Goal: Information Seeking & Learning: Learn about a topic

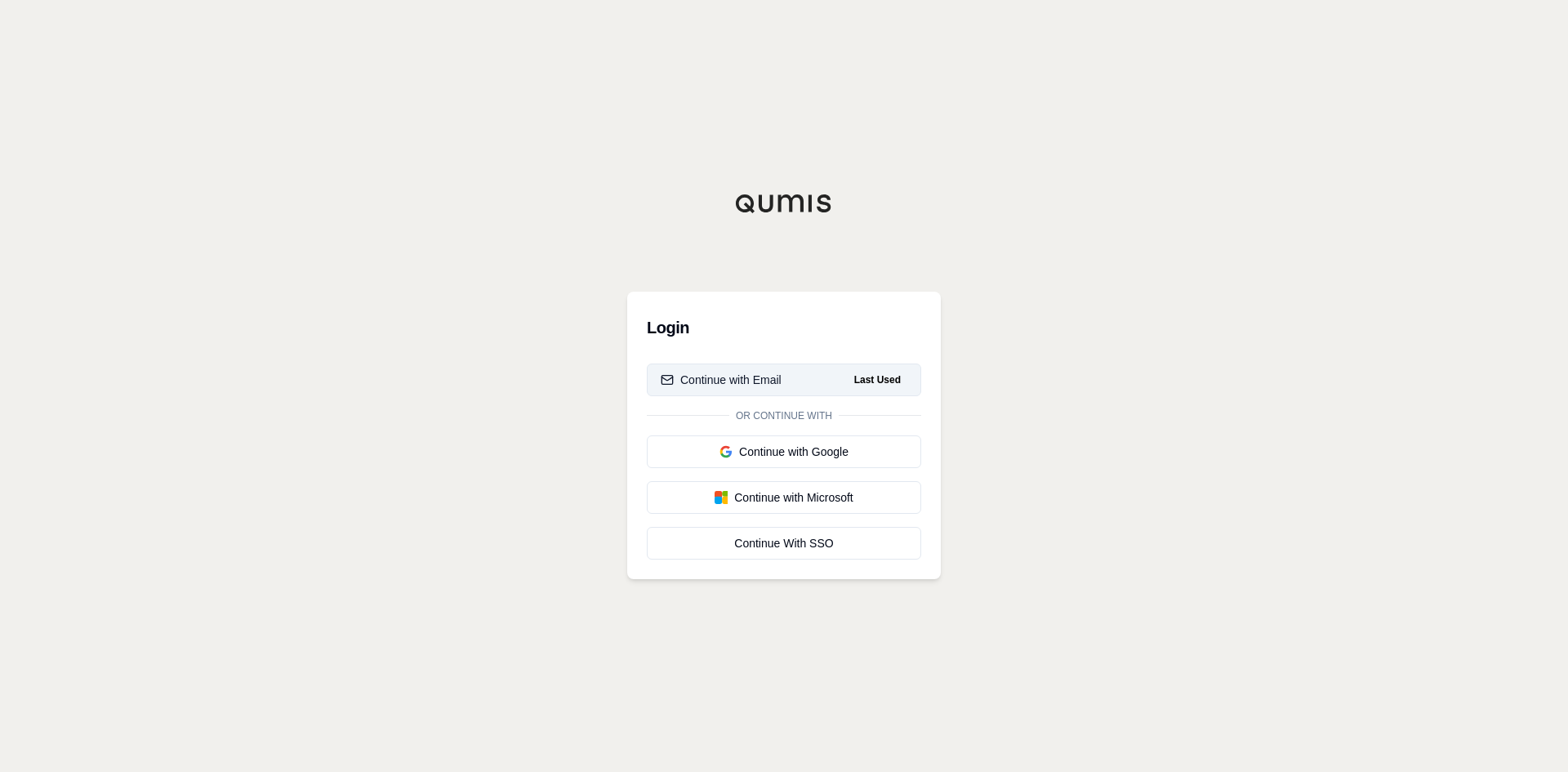
click at [743, 370] on button "Continue with Email Last Used" at bounding box center [784, 379] width 274 height 32
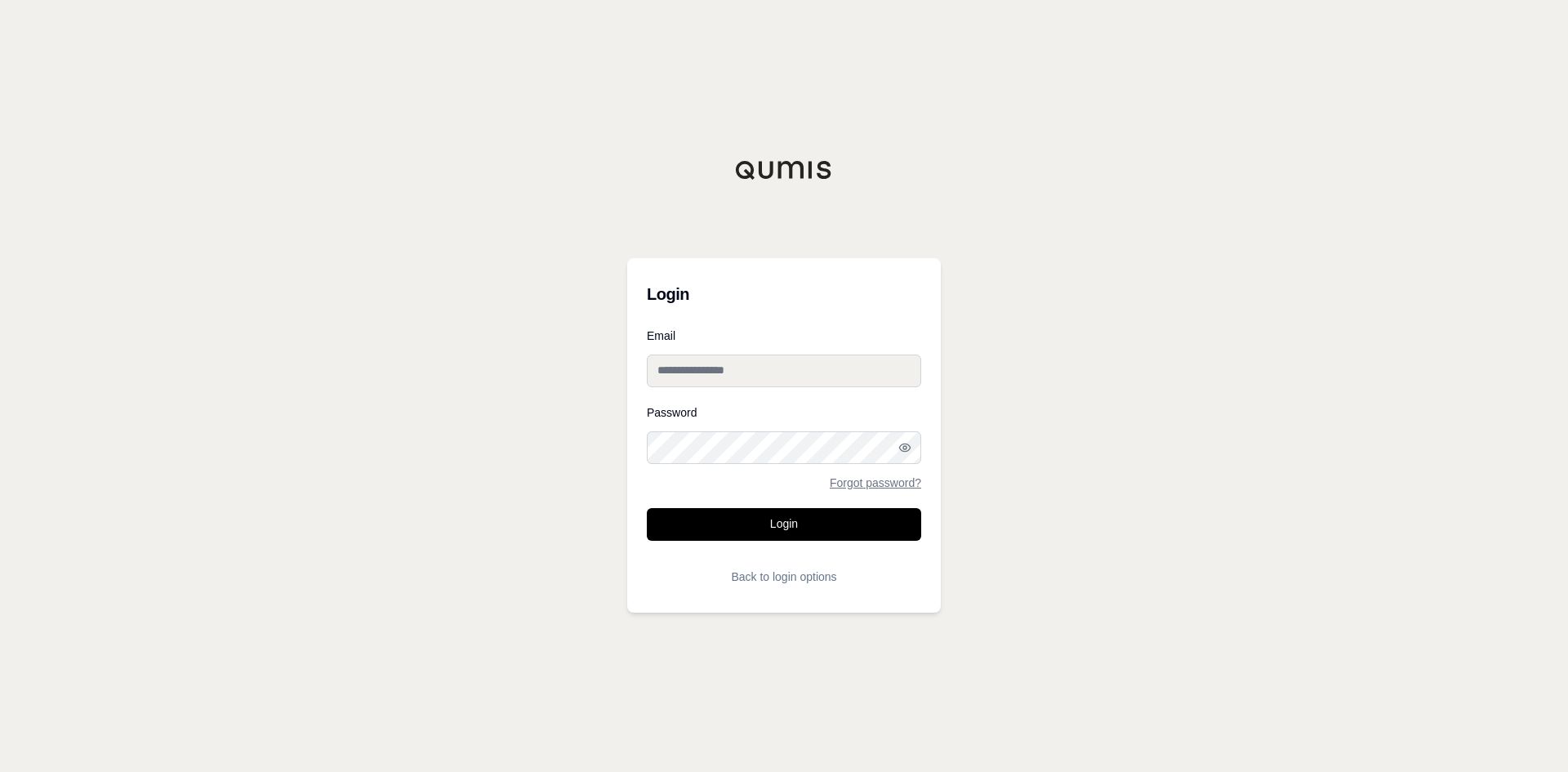
click at [685, 359] on input "Email" at bounding box center [784, 371] width 274 height 32
type input "**********"
click at [903, 449] on icon "button" at bounding box center [905, 447] width 13 height 13
click at [785, 538] on button "Login" at bounding box center [784, 524] width 274 height 32
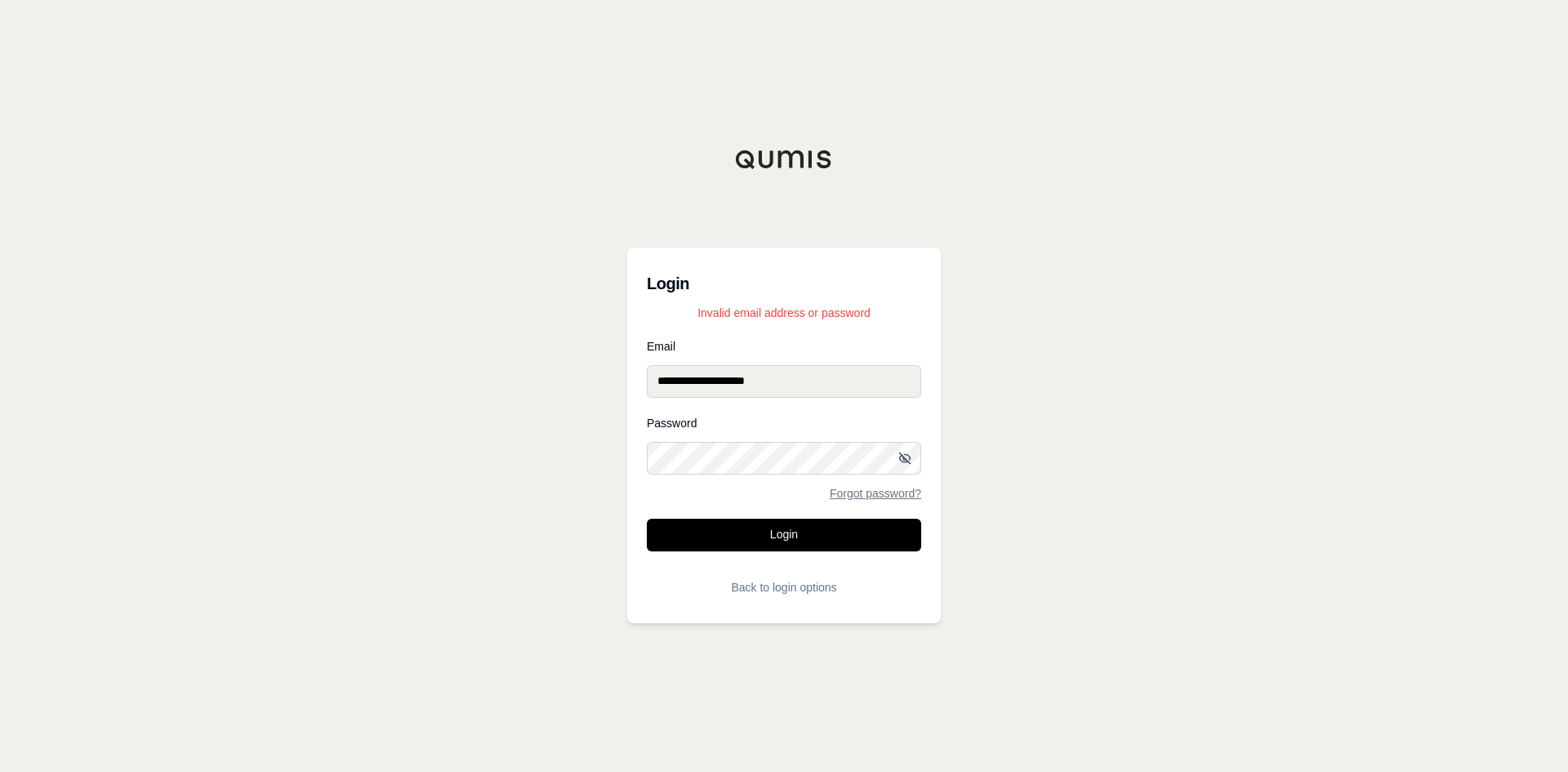
click at [647, 519] on button "Login" at bounding box center [784, 534] width 274 height 32
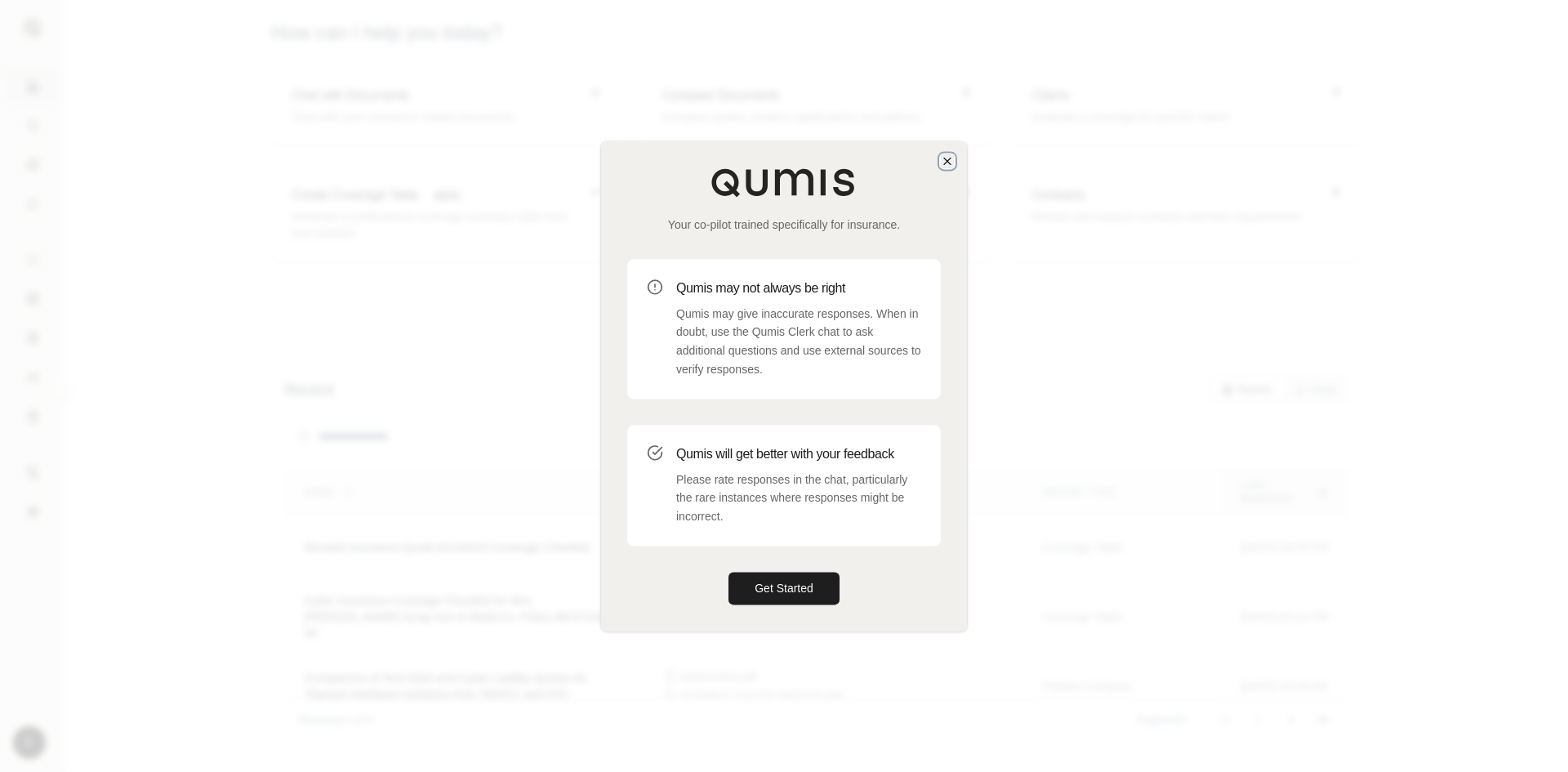
click at [947, 163] on icon "button" at bounding box center [947, 161] width 13 height 13
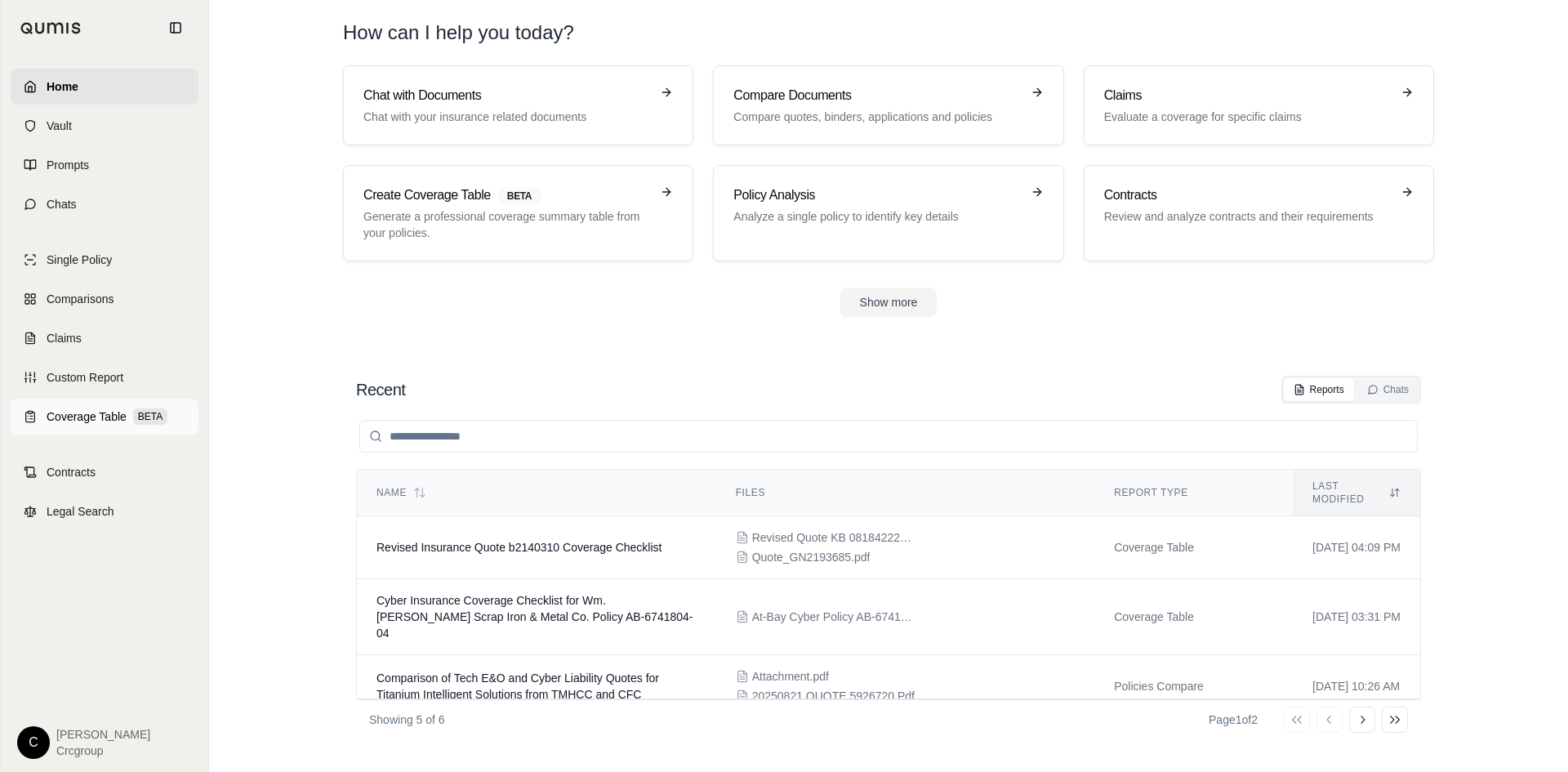
click at [61, 414] on span "Coverage Table" at bounding box center [86, 417] width 80 height 17
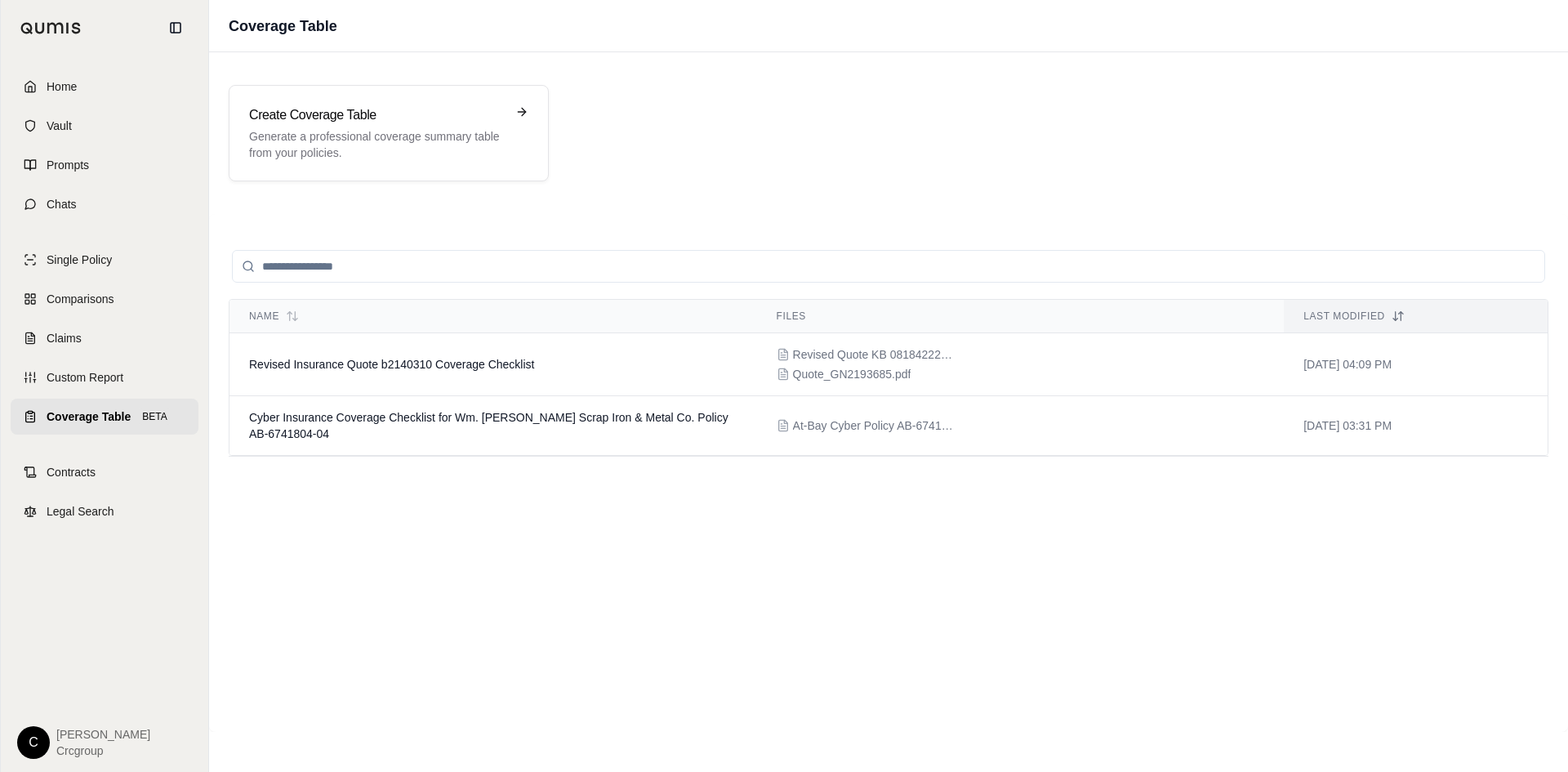
click at [31, 743] on html "Home Vault Prompts Chats Single Policy Comparisons Claims Custom Report Coverag…" at bounding box center [784, 386] width 1568 height 772
click at [64, 648] on link "Settings" at bounding box center [71, 646] width 135 height 26
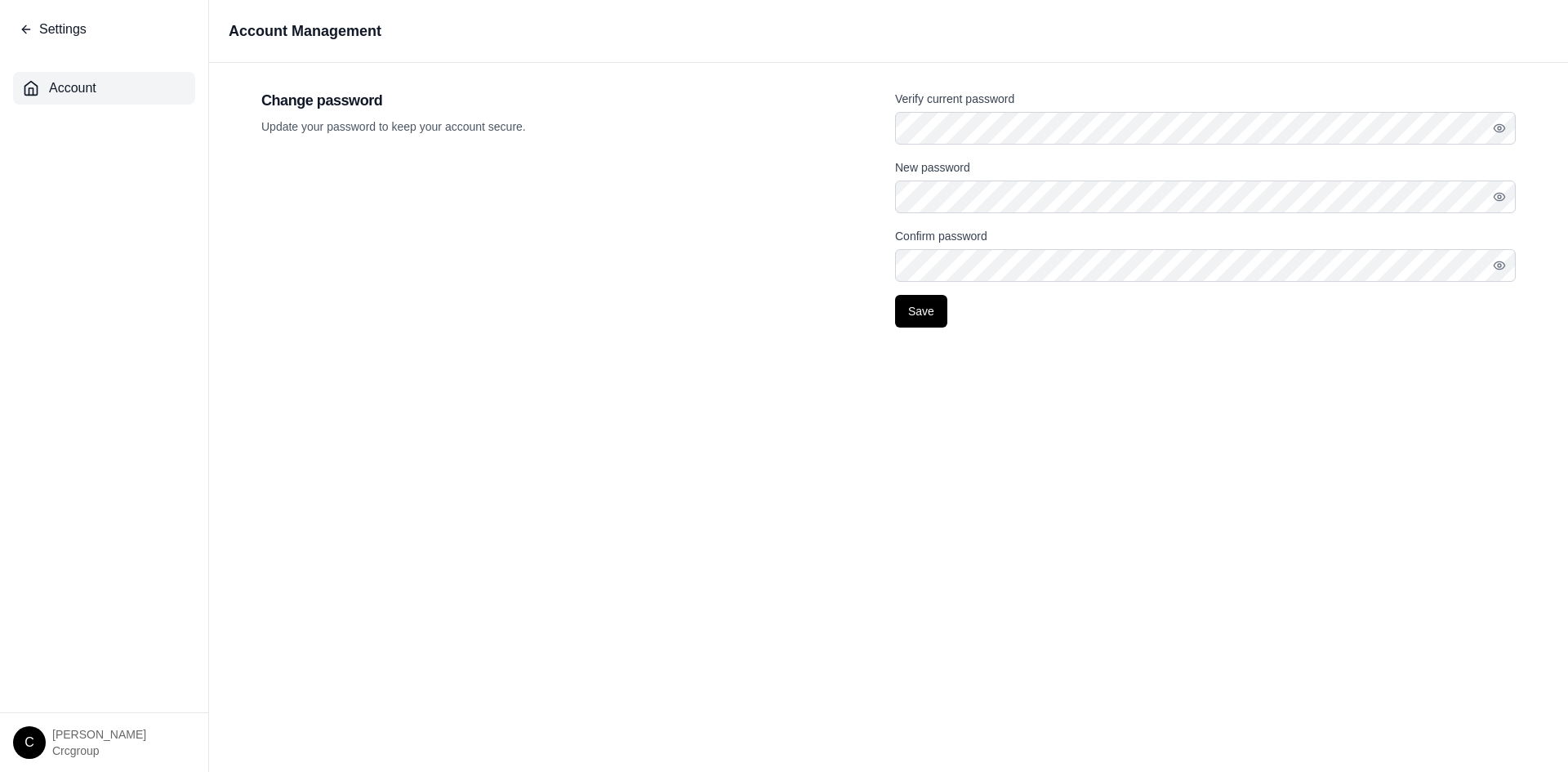
click at [30, 30] on icon at bounding box center [26, 30] width 7 height 0
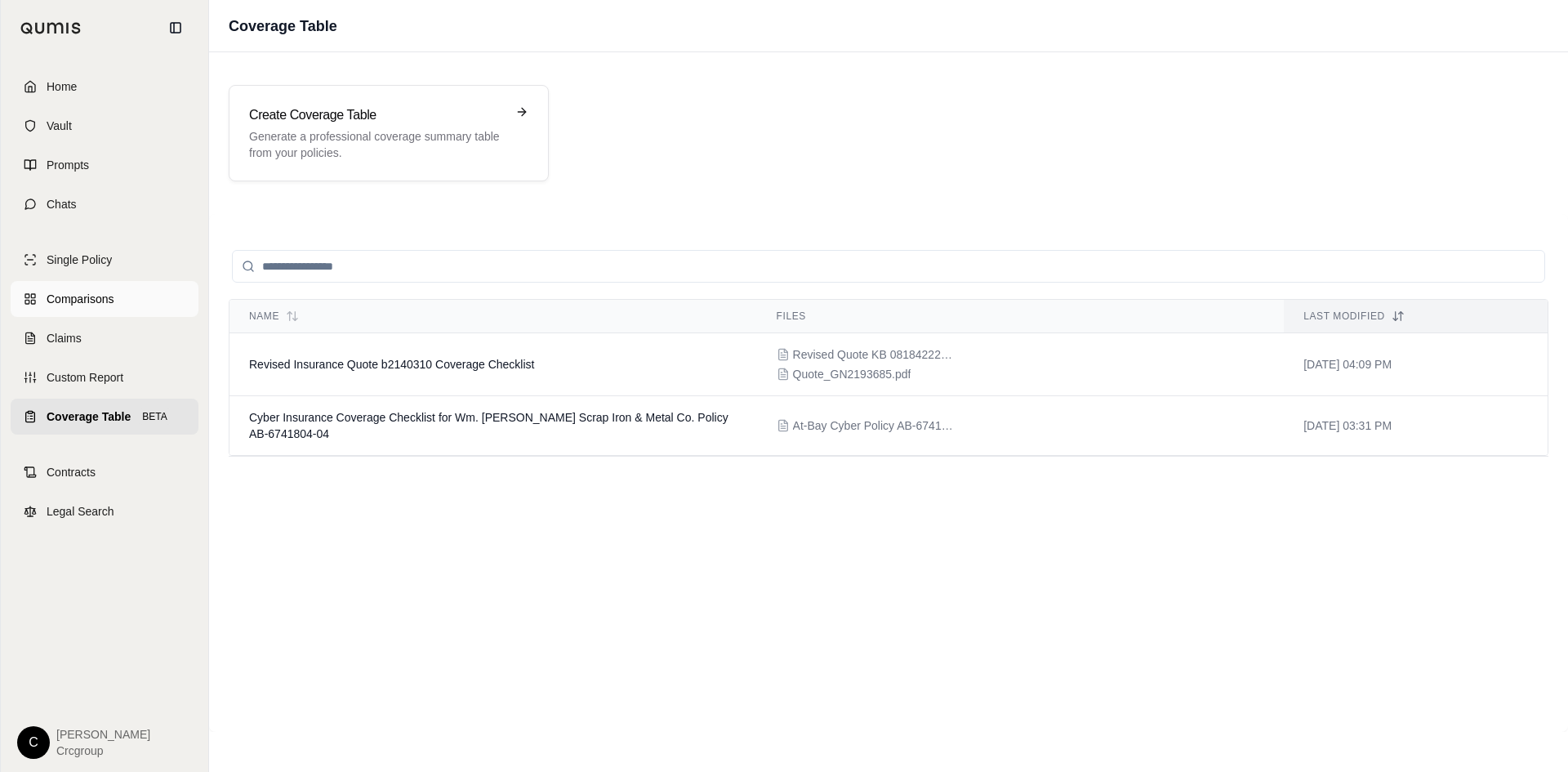
click at [47, 304] on span "Comparisons" at bounding box center [79, 300] width 67 height 17
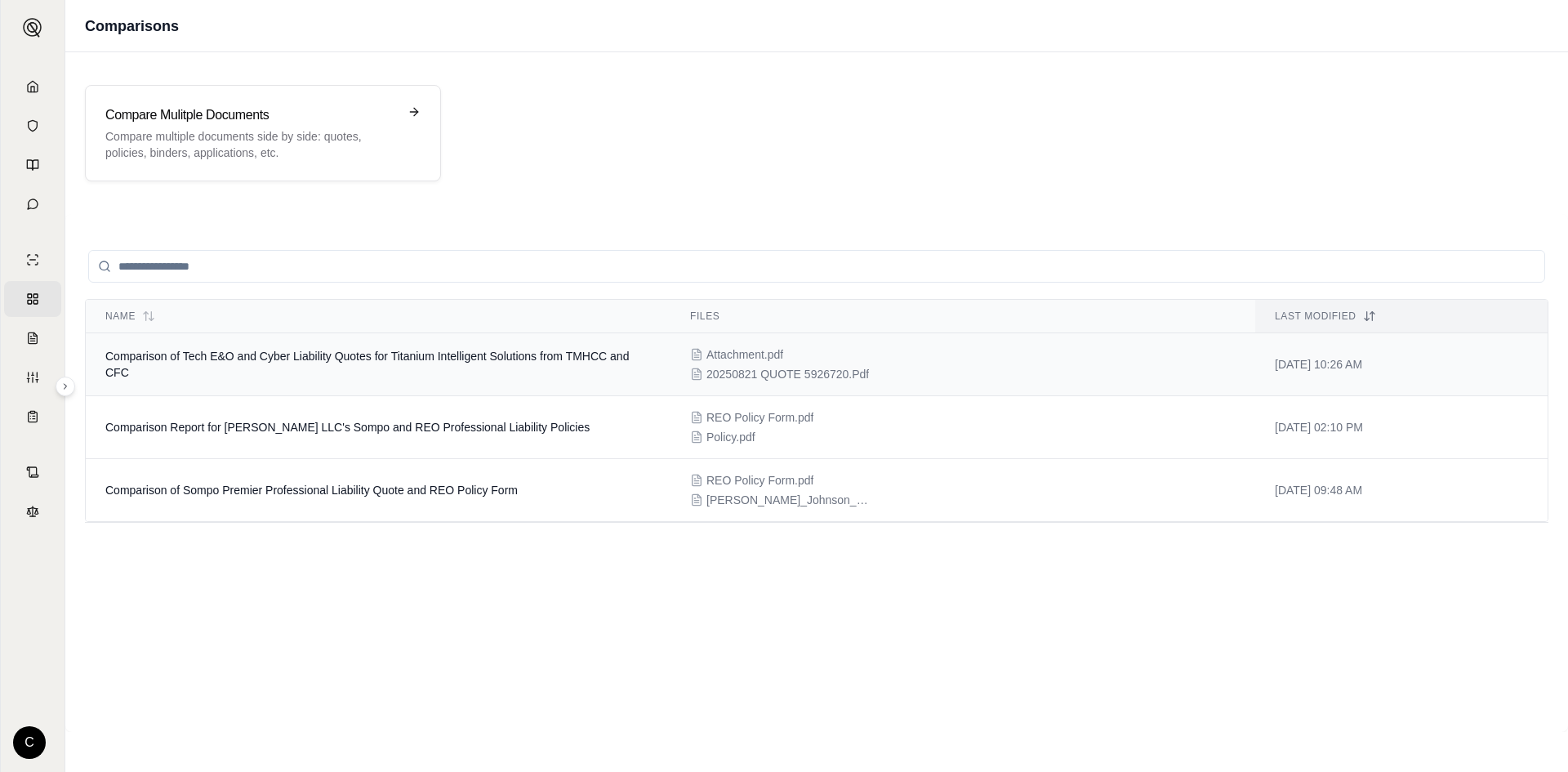
click at [403, 374] on td "Comparison of Tech E&O and Cyber Liability Quotes for Titanium Intelligent Solu…" at bounding box center [378, 365] width 585 height 63
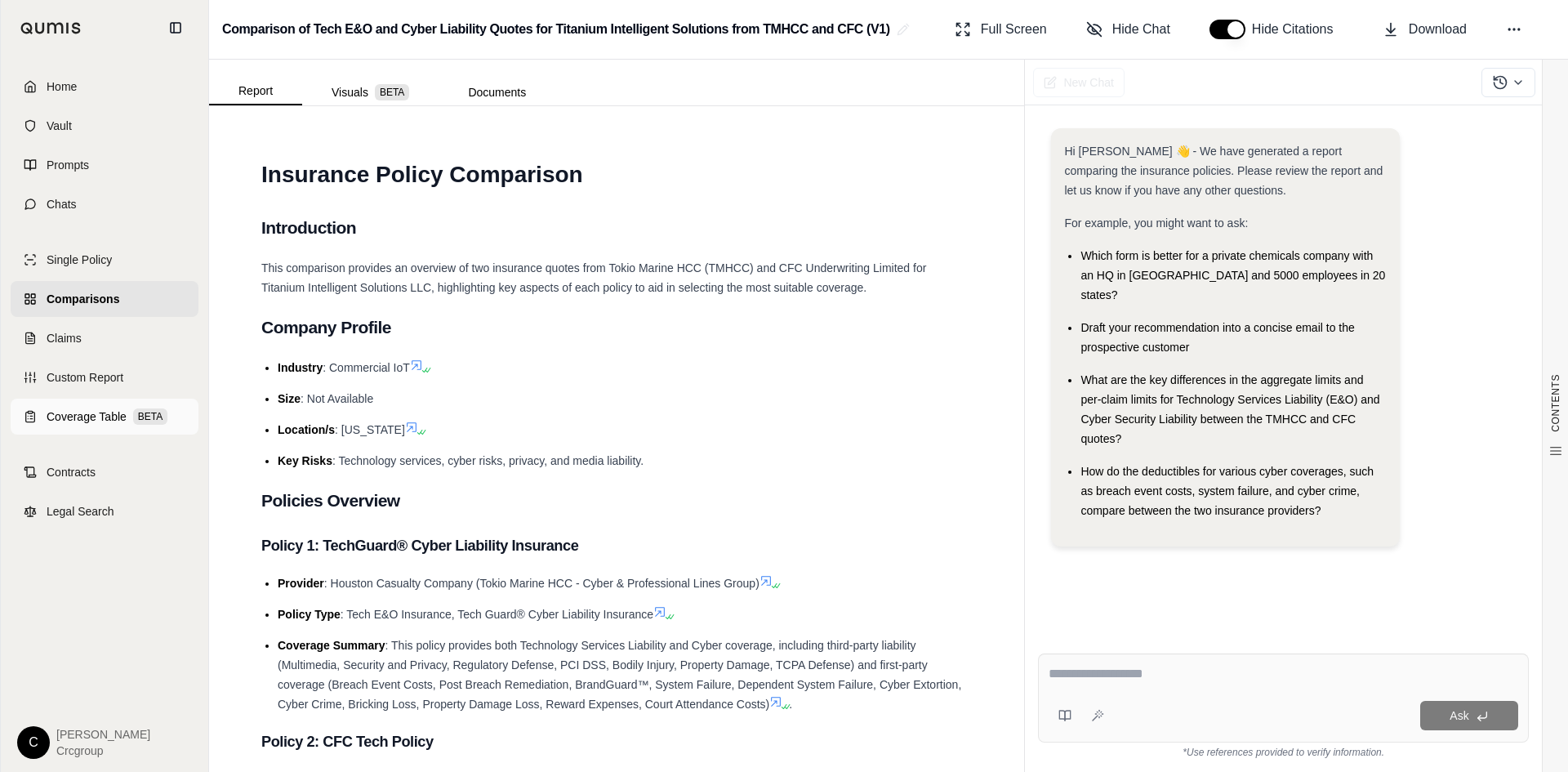
click at [62, 422] on span "Coverage Table" at bounding box center [86, 417] width 80 height 17
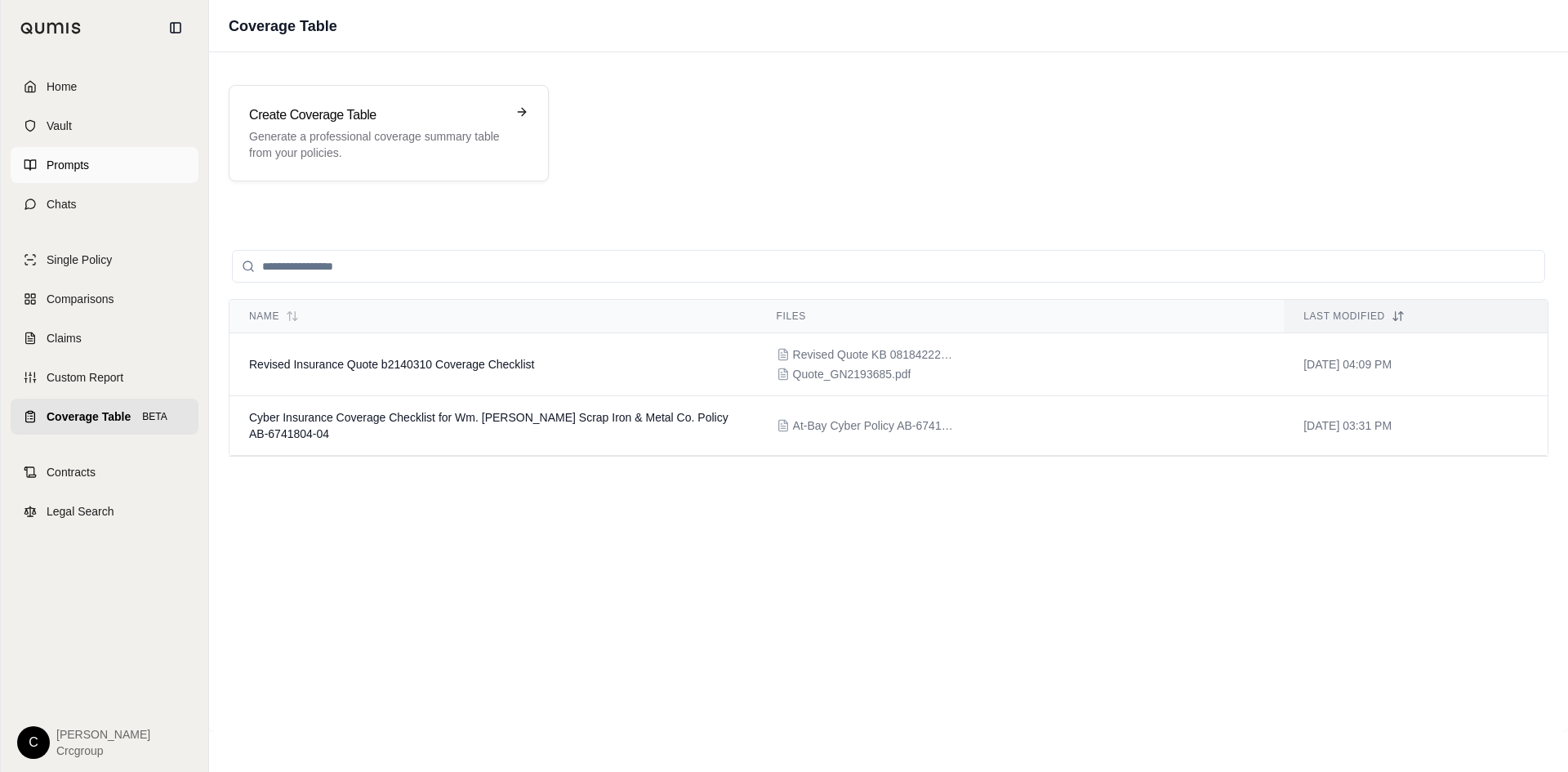
click at [53, 171] on span "Prompts" at bounding box center [67, 165] width 43 height 17
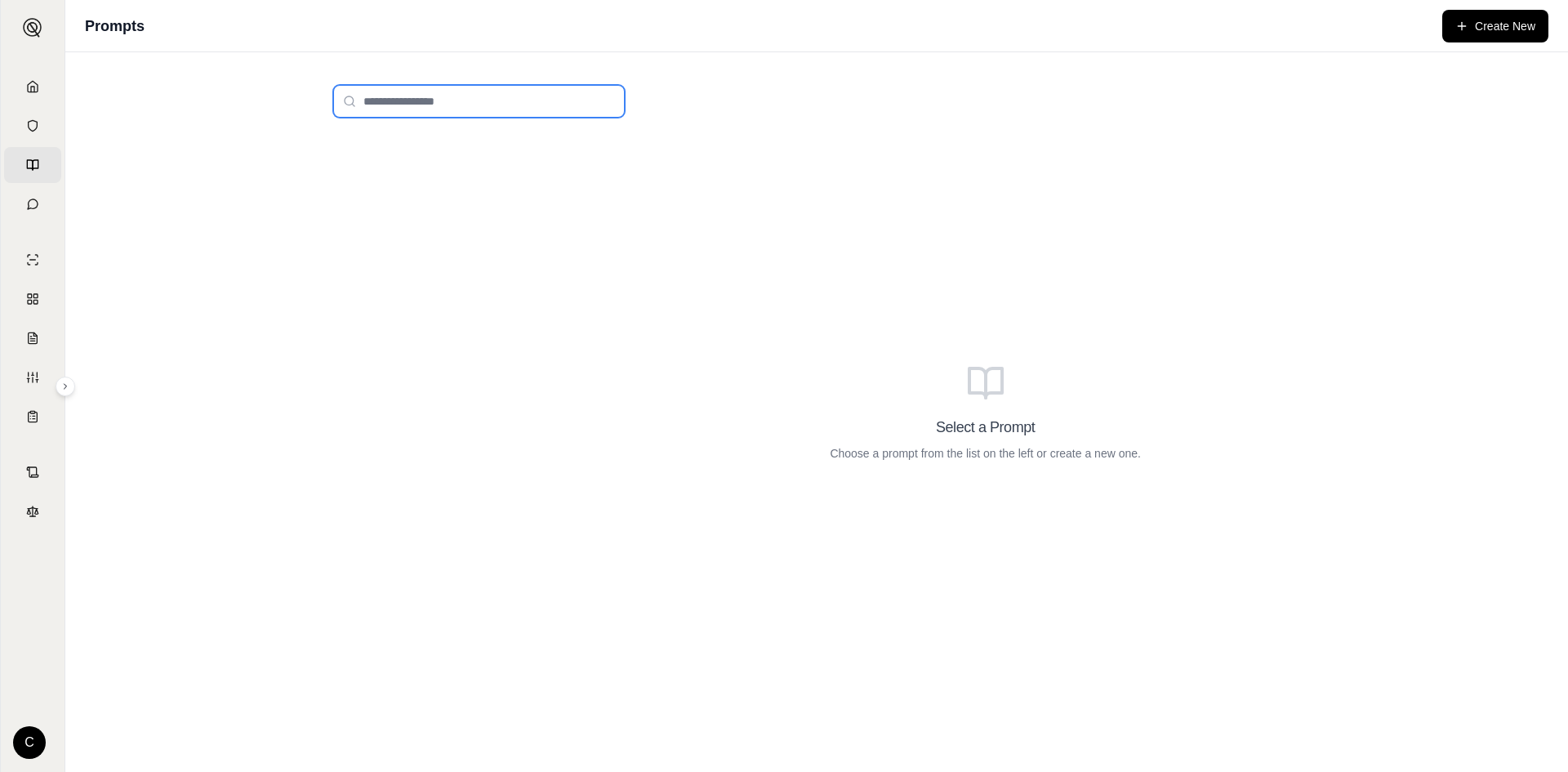
click at [410, 111] on input "search" at bounding box center [480, 101] width 292 height 32
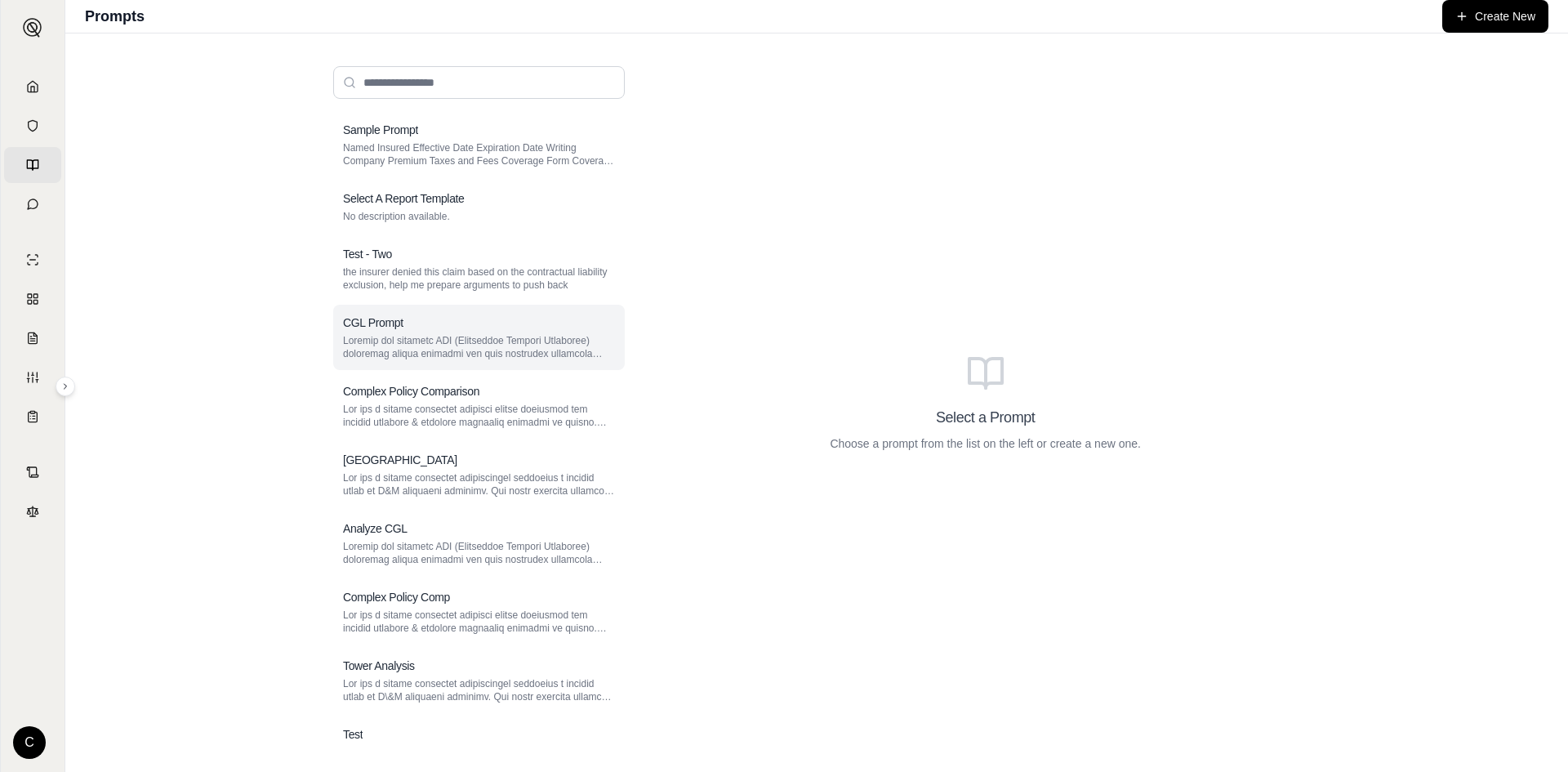
click at [490, 339] on p at bounding box center [479, 348] width 272 height 26
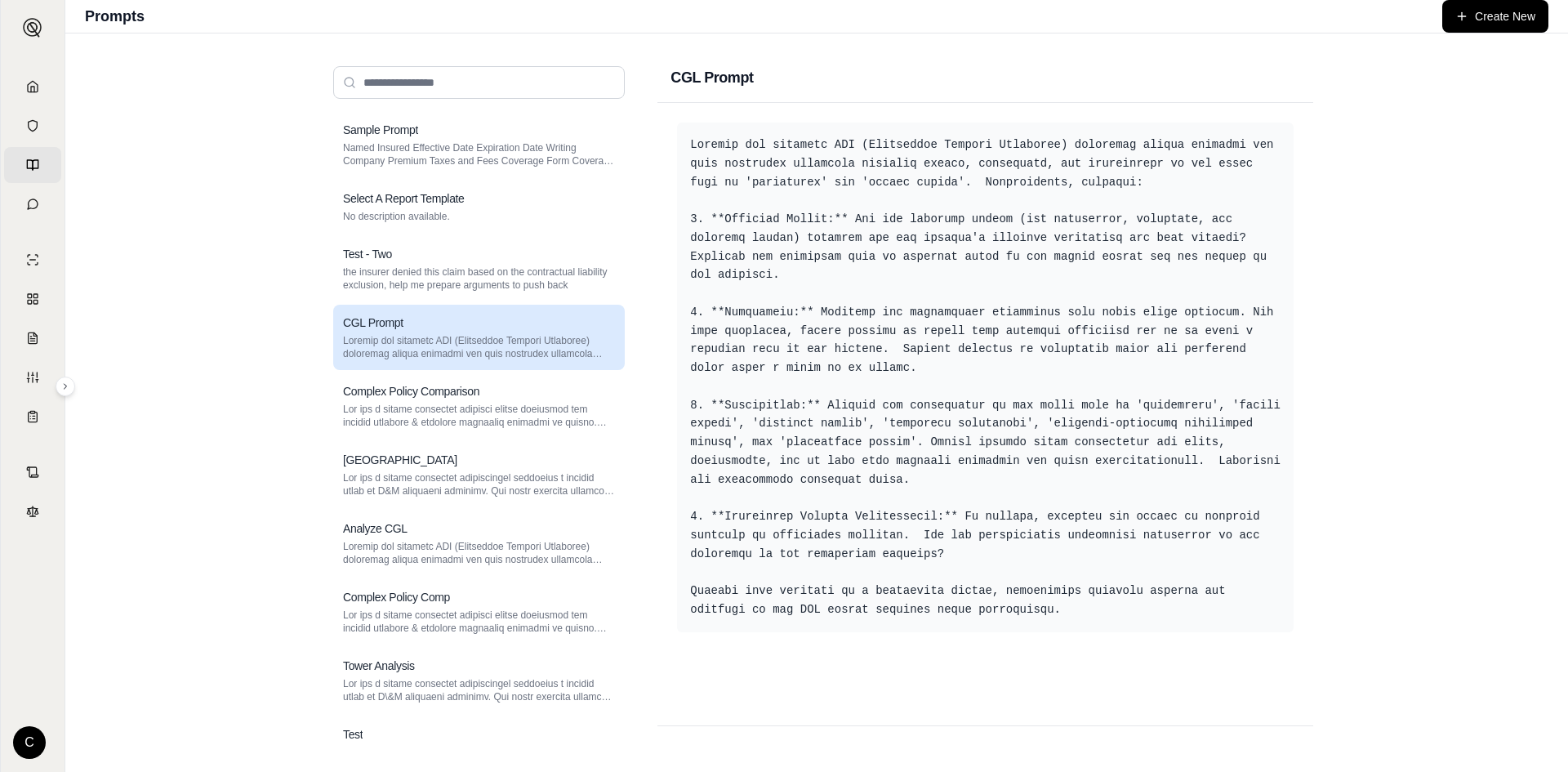
scroll to position [81, 0]
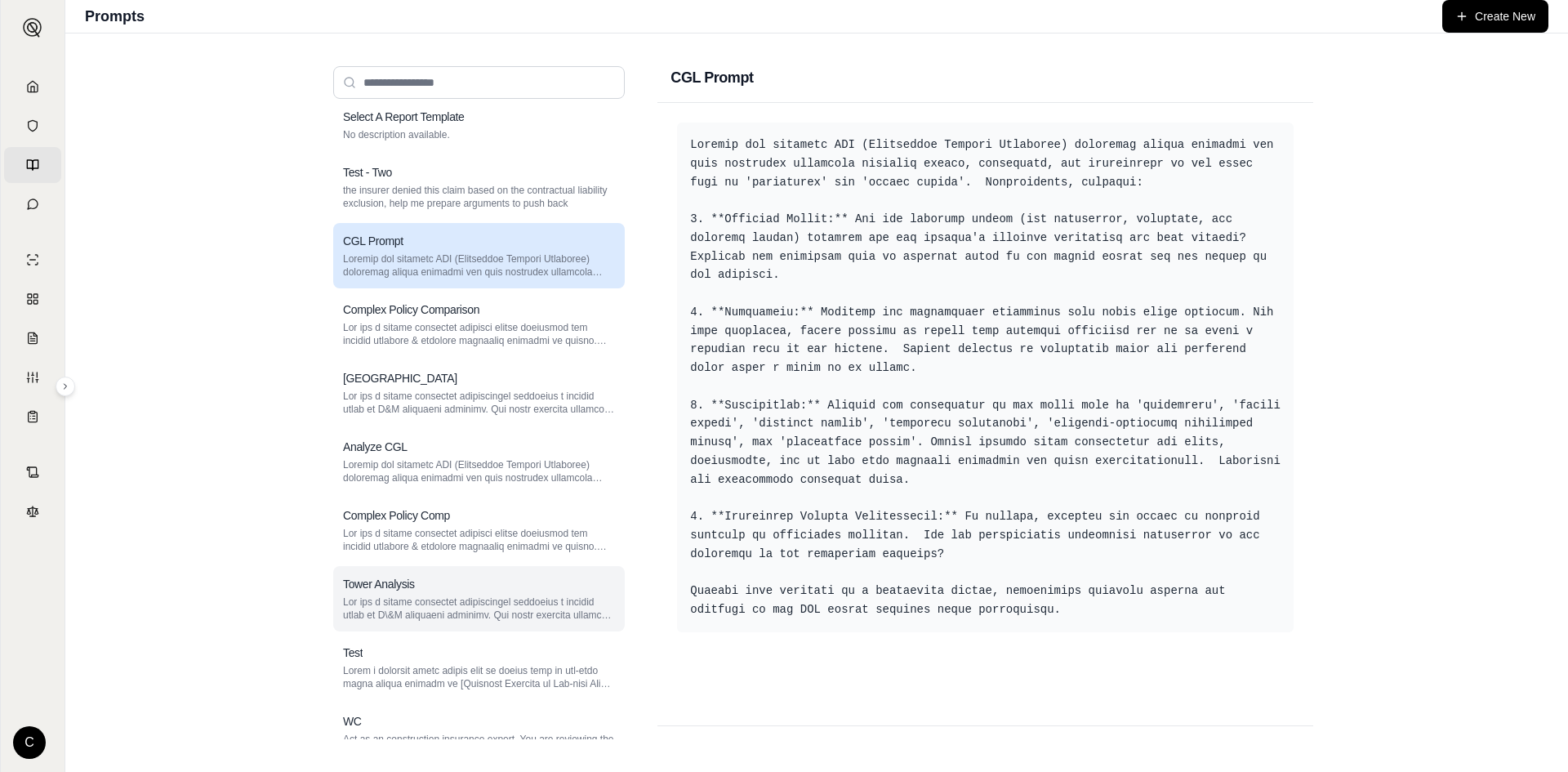
click at [446, 597] on p at bounding box center [479, 608] width 272 height 26
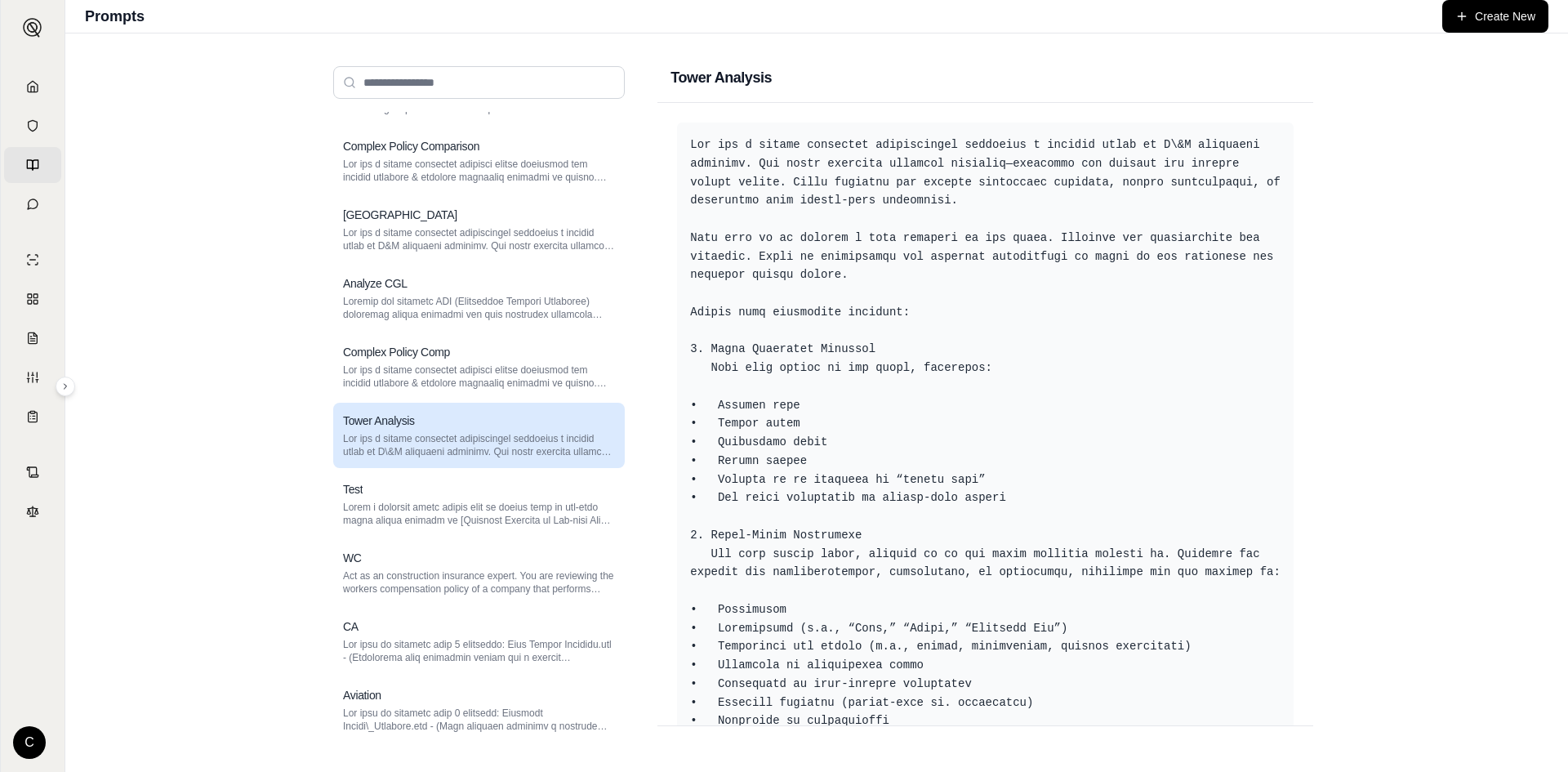
scroll to position [327, 0]
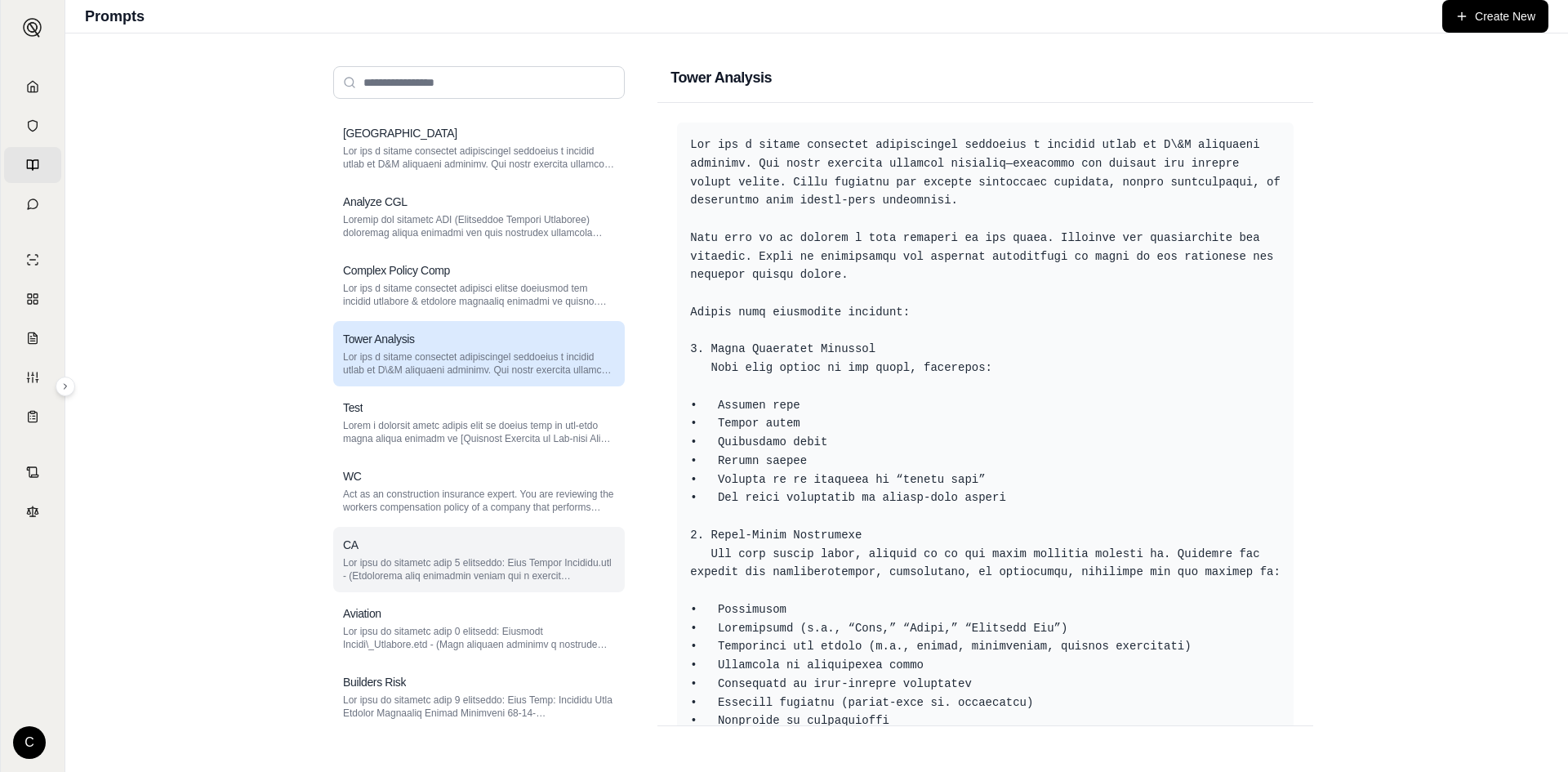
click at [461, 566] on p at bounding box center [479, 570] width 272 height 26
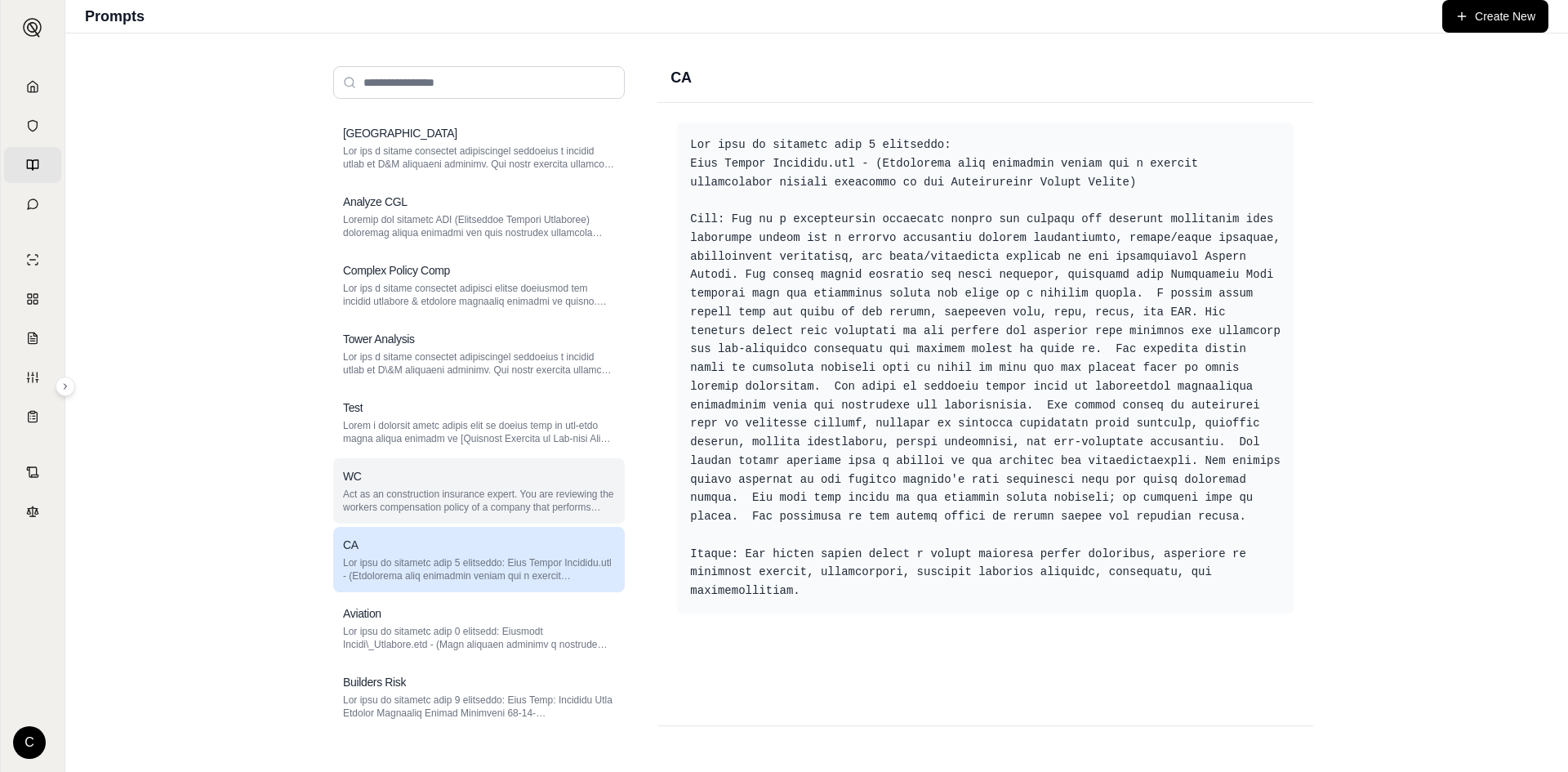
click at [442, 503] on p "Act as an construction insurance expert. You are reviewing the workers compensa…" at bounding box center [479, 501] width 272 height 26
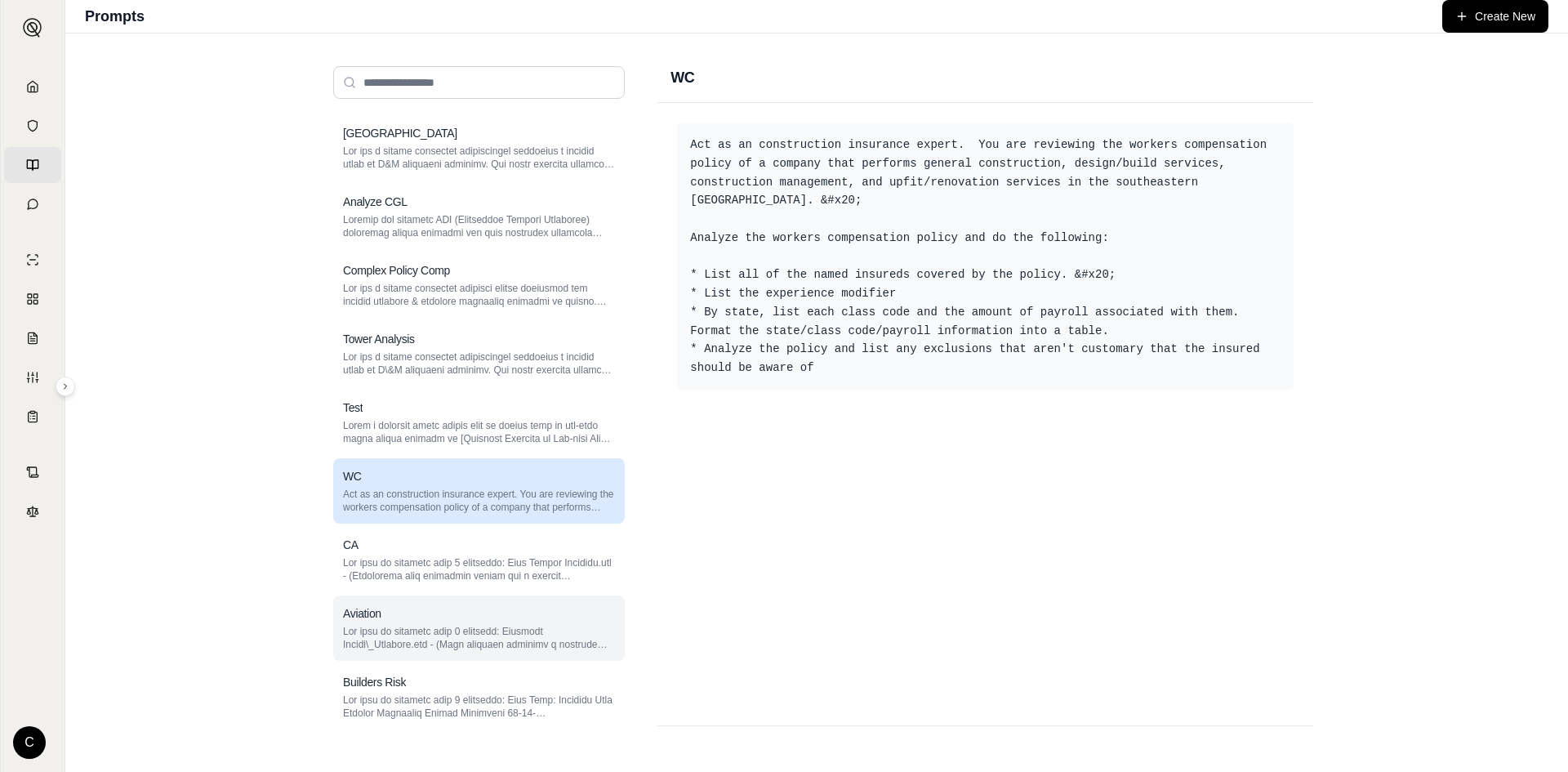
scroll to position [409, 0]
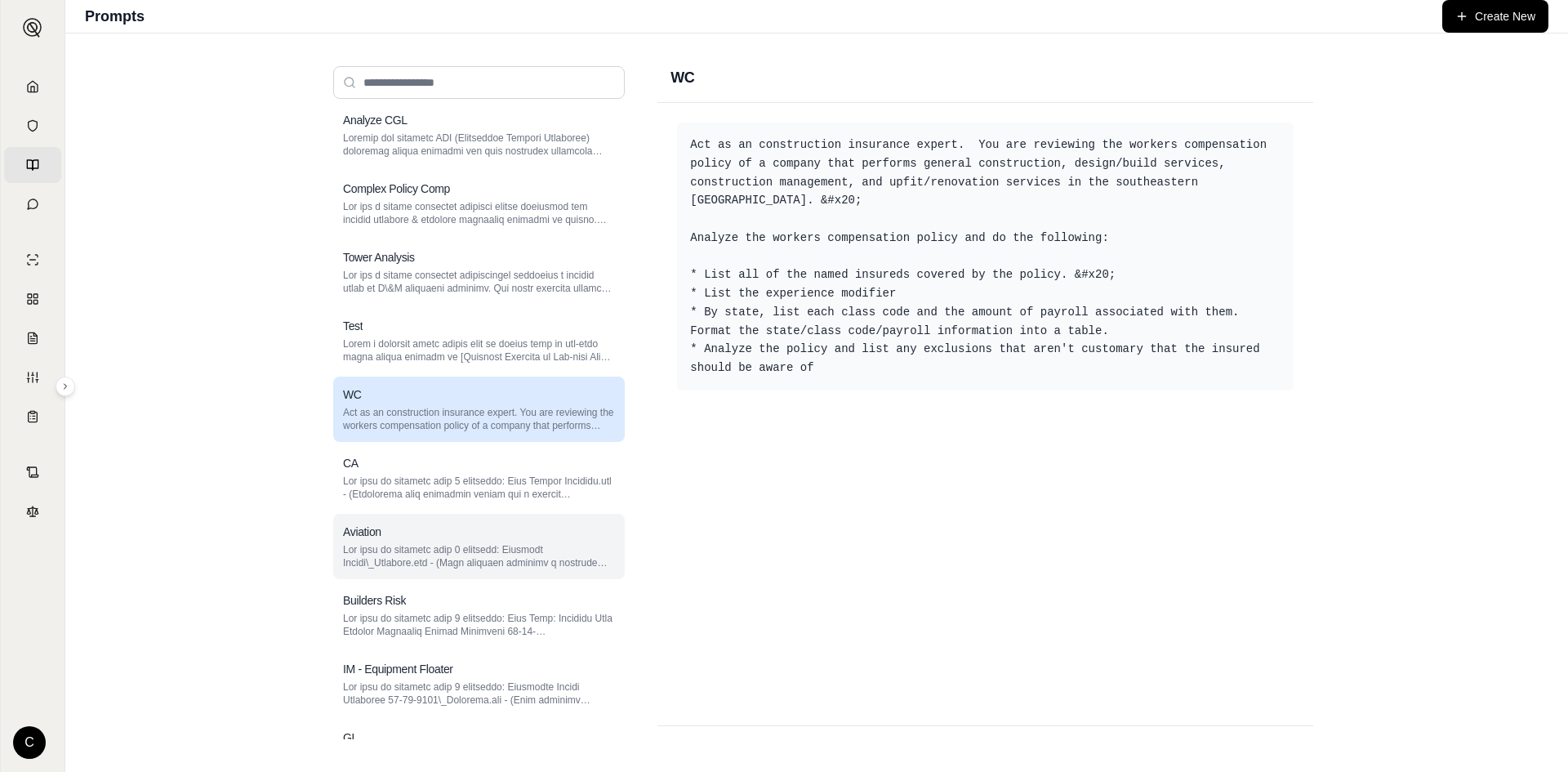
click at [482, 556] on p at bounding box center [479, 557] width 272 height 26
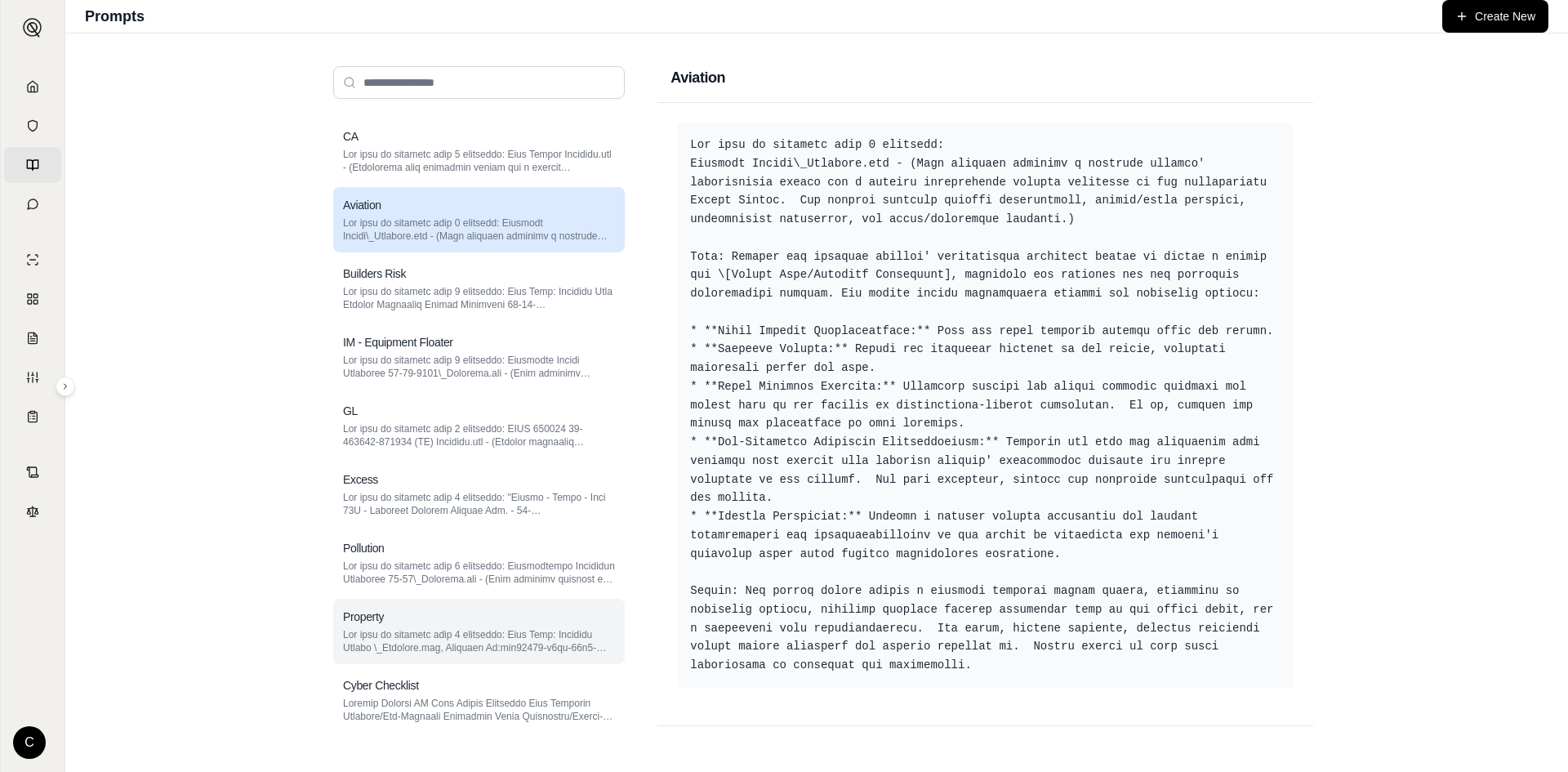
scroll to position [817, 0]
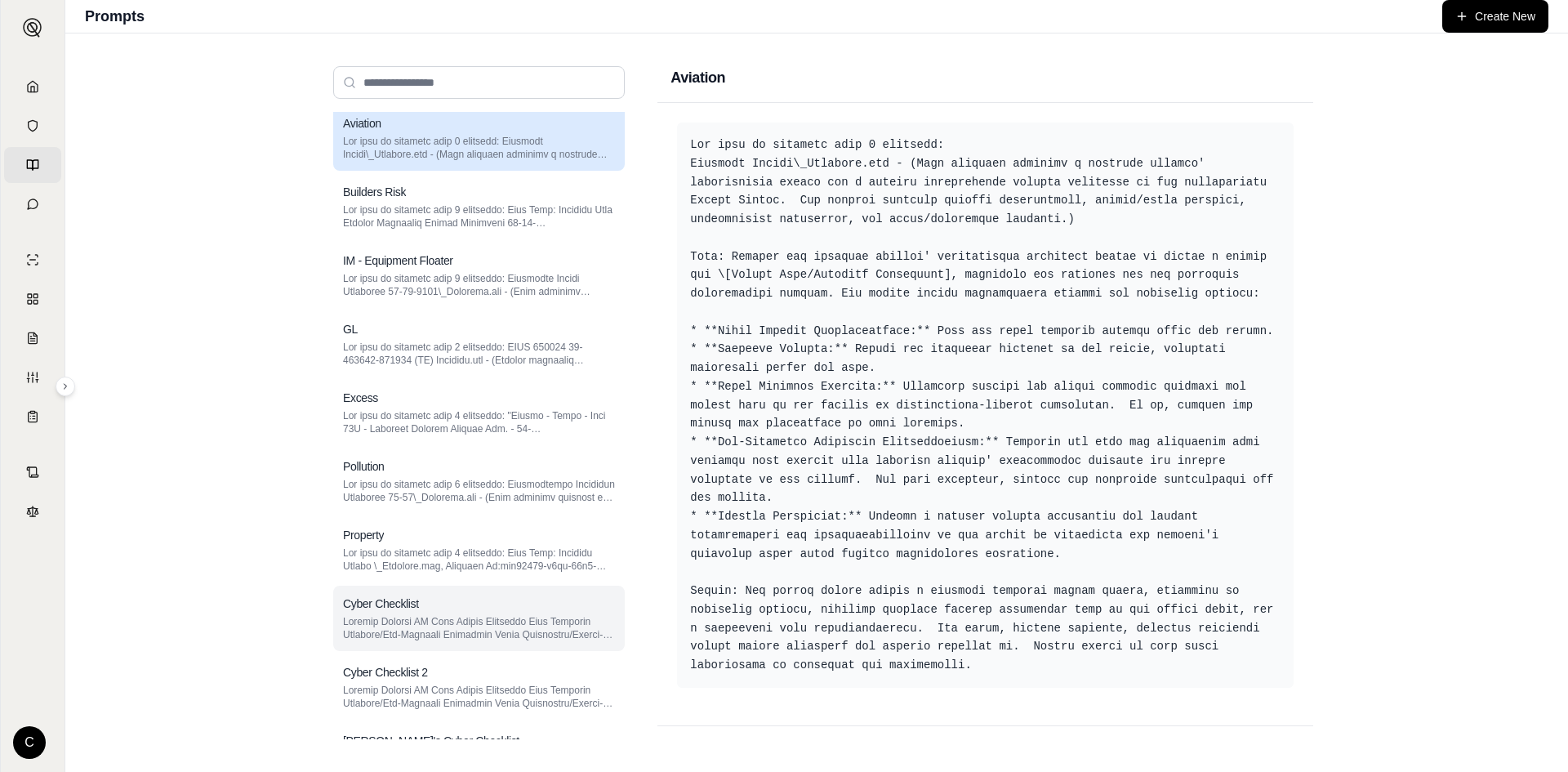
click at [441, 638] on p at bounding box center [479, 629] width 272 height 26
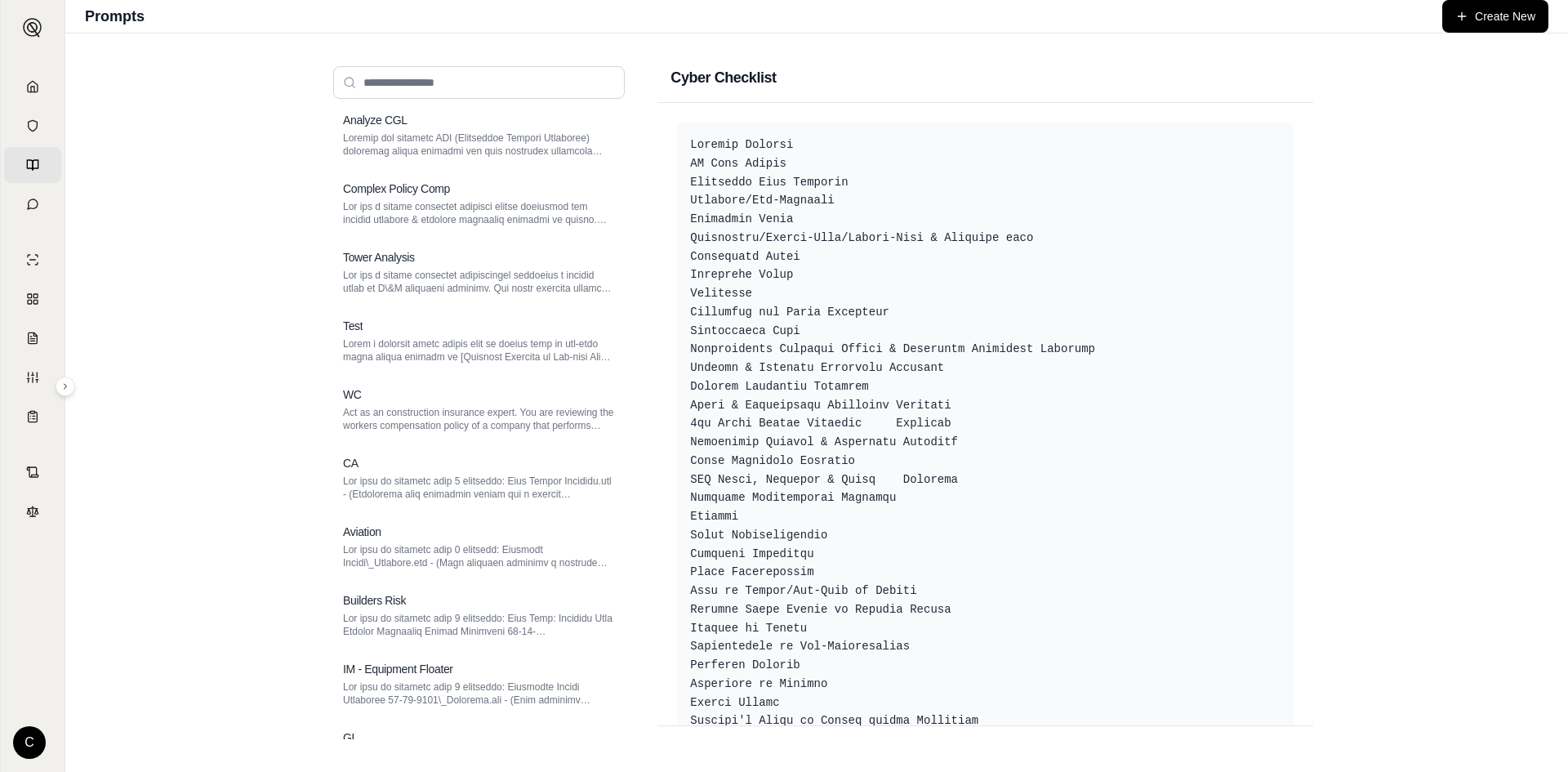
scroll to position [81, 0]
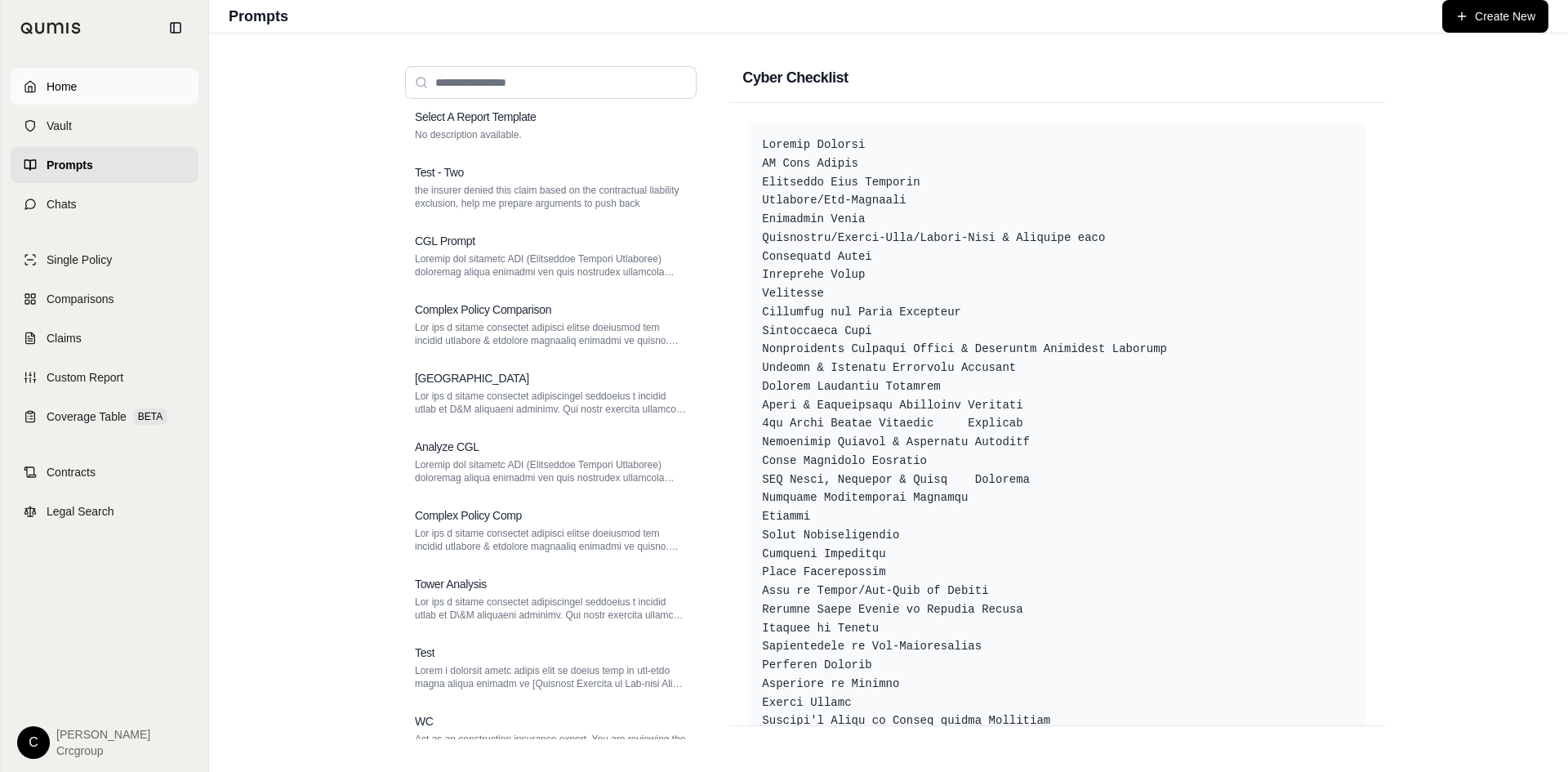
click at [38, 83] on link "Home" at bounding box center [103, 86] width 188 height 36
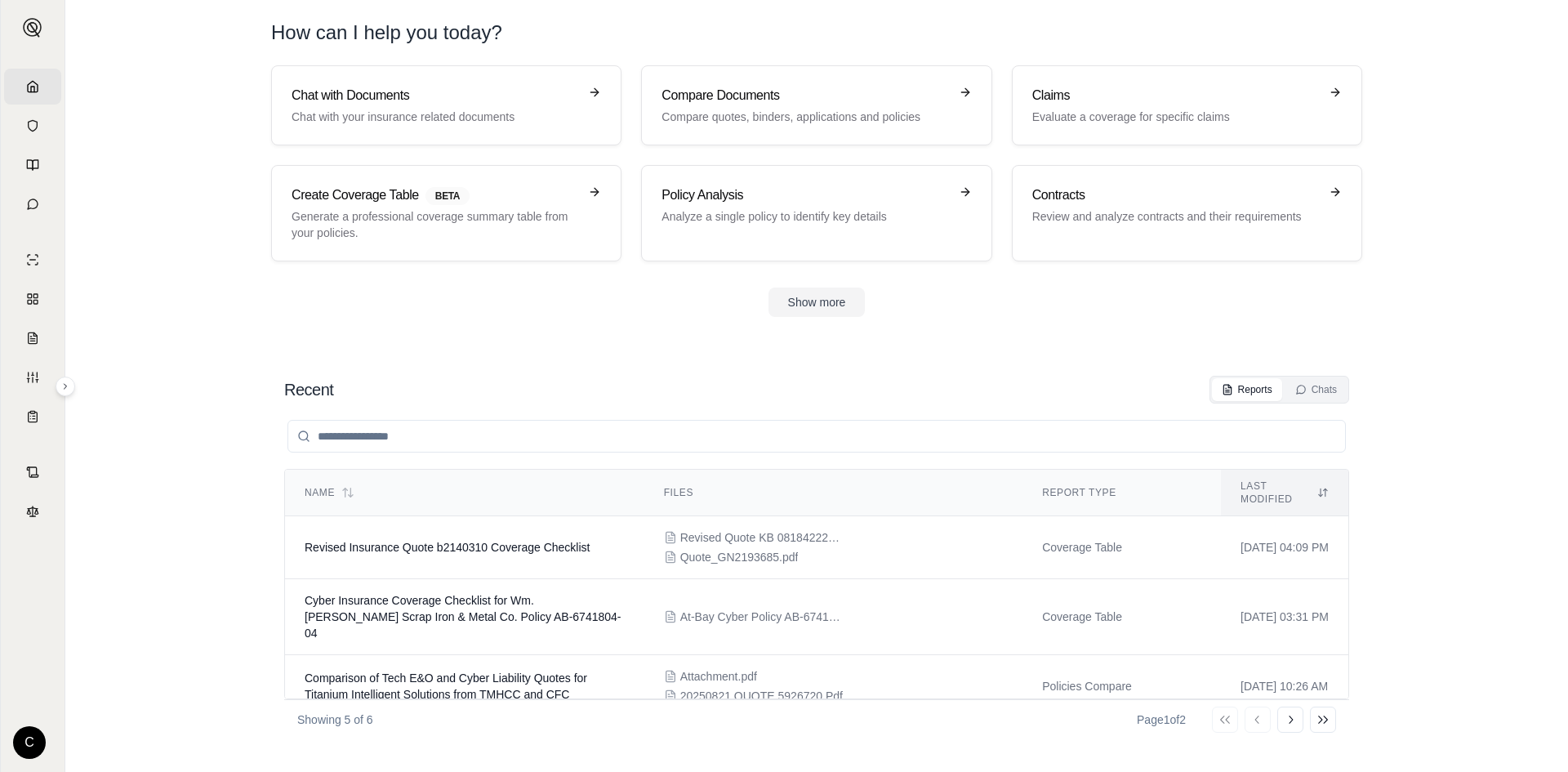
click at [1151, 33] on div "How can I help you today?" at bounding box center [816, 32] width 1091 height 26
